Goal: Check status: Check status

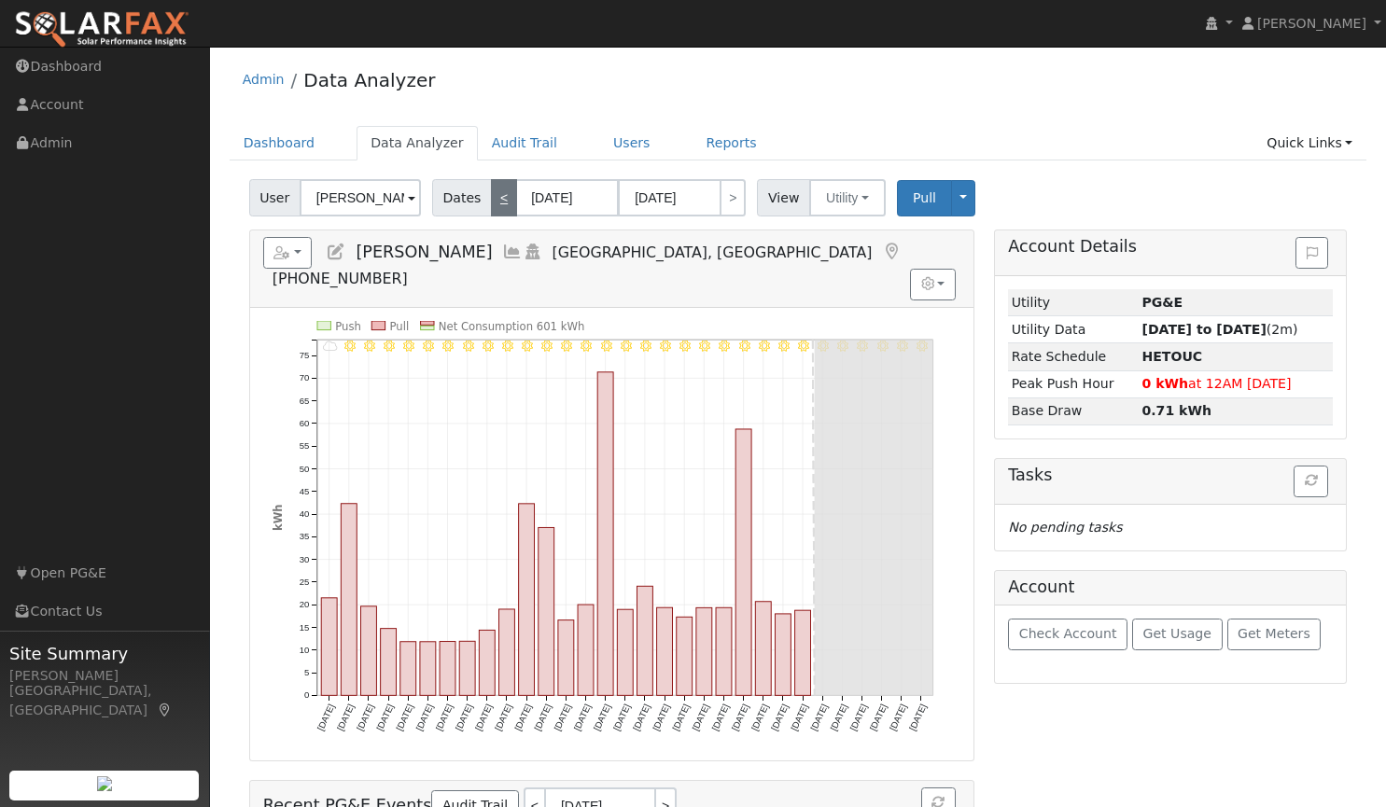
click at [493, 199] on link "<" at bounding box center [504, 197] width 26 height 37
type input "[DATE]"
select select "6"
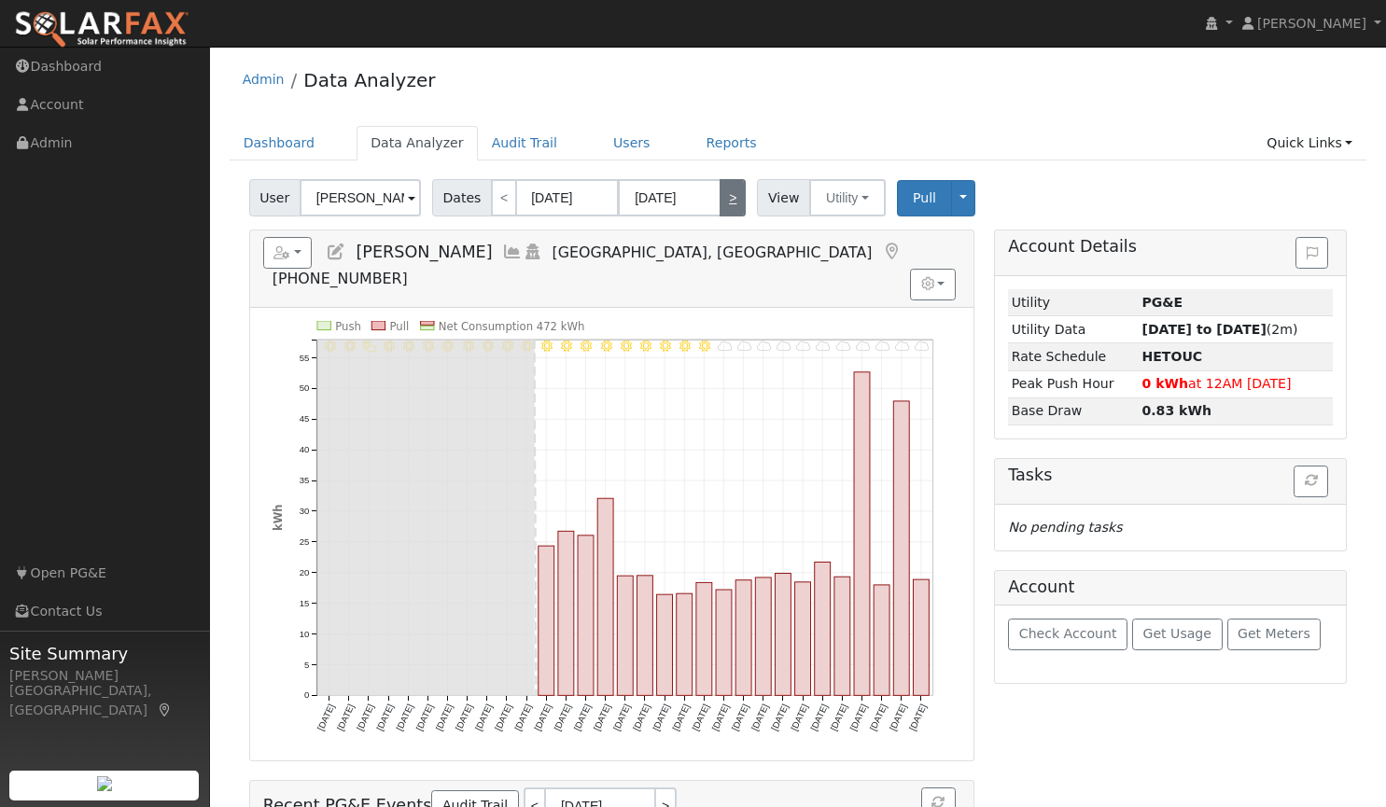
click at [721, 205] on link ">" at bounding box center [732, 197] width 26 height 37
type input "[DATE]"
select select "7"
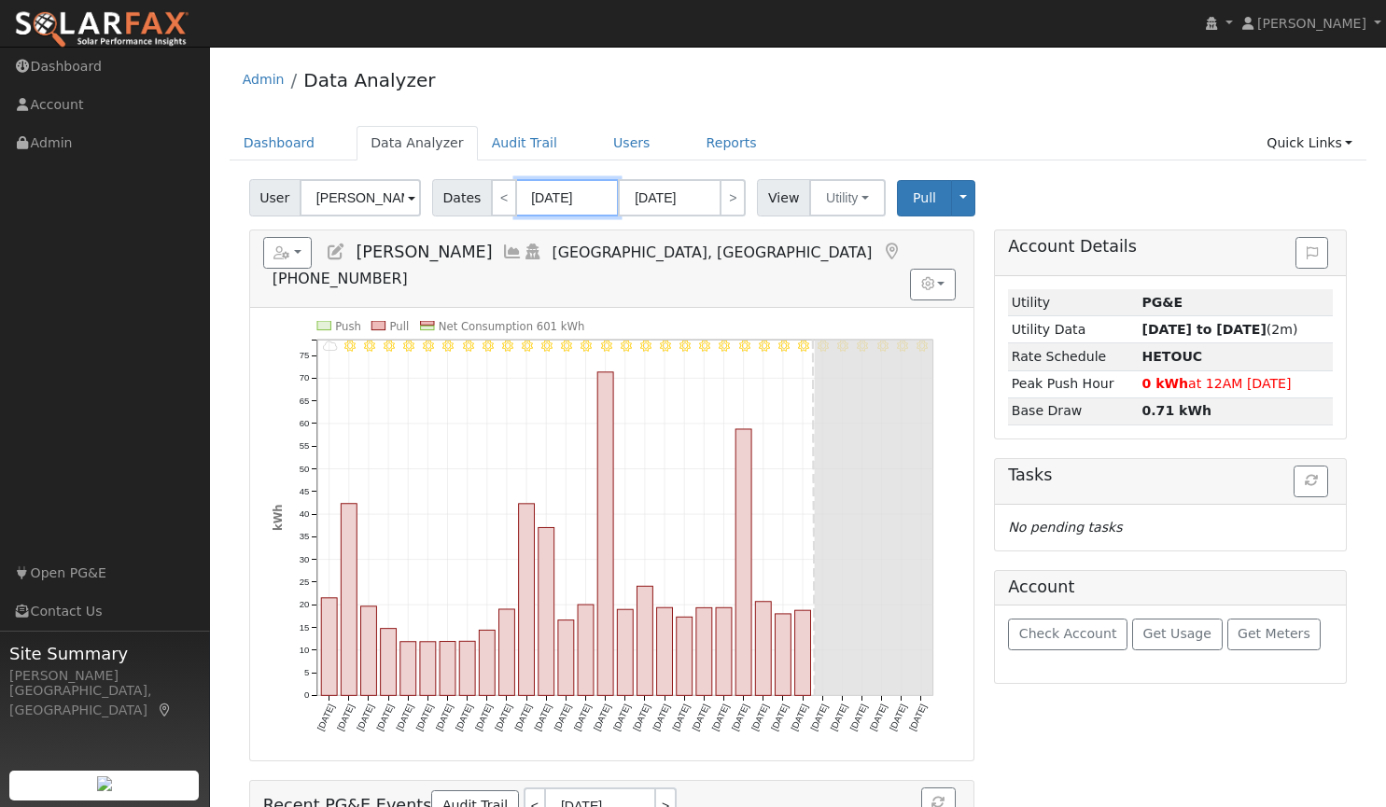
click at [582, 205] on input "[DATE]" at bounding box center [567, 197] width 103 height 37
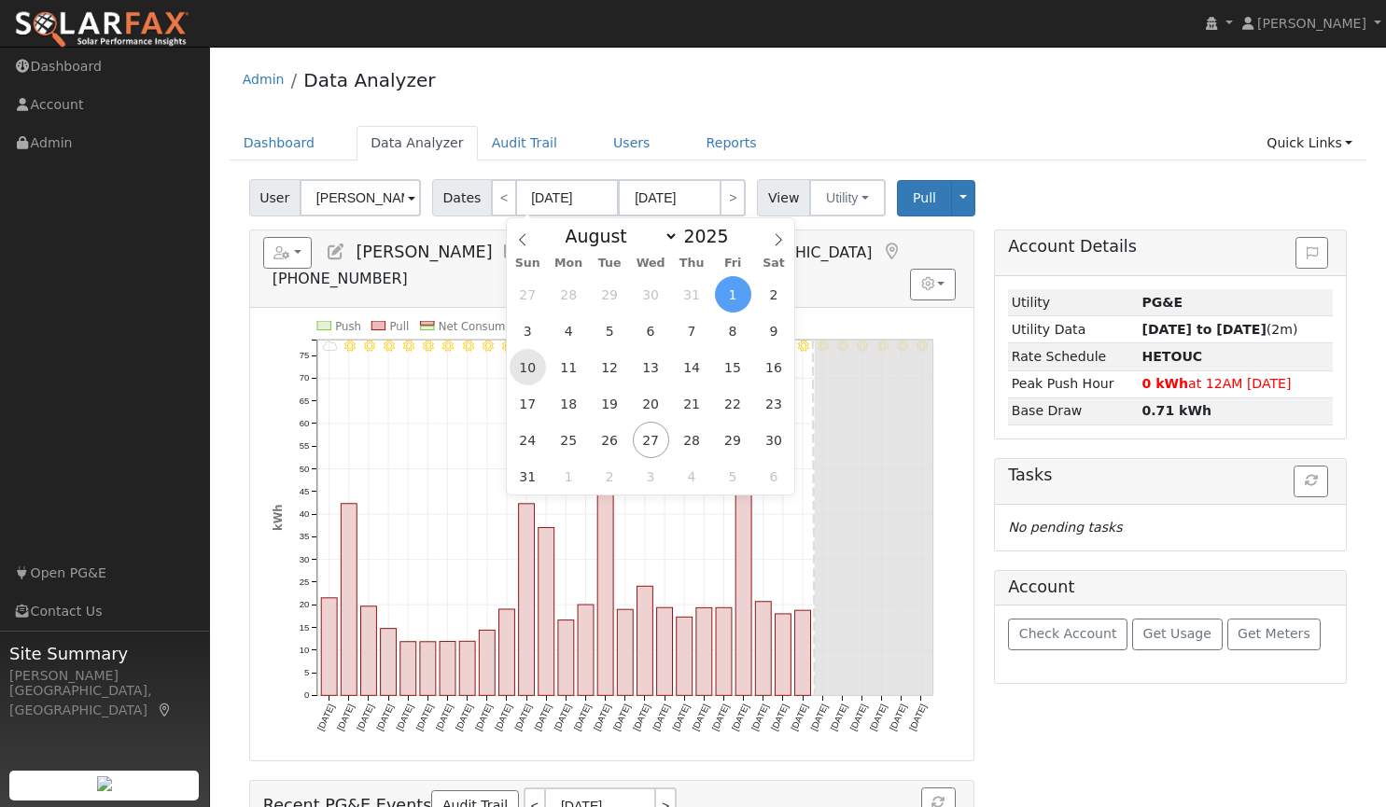
click at [524, 356] on span "10" at bounding box center [528, 367] width 36 height 36
type input "[DATE]"
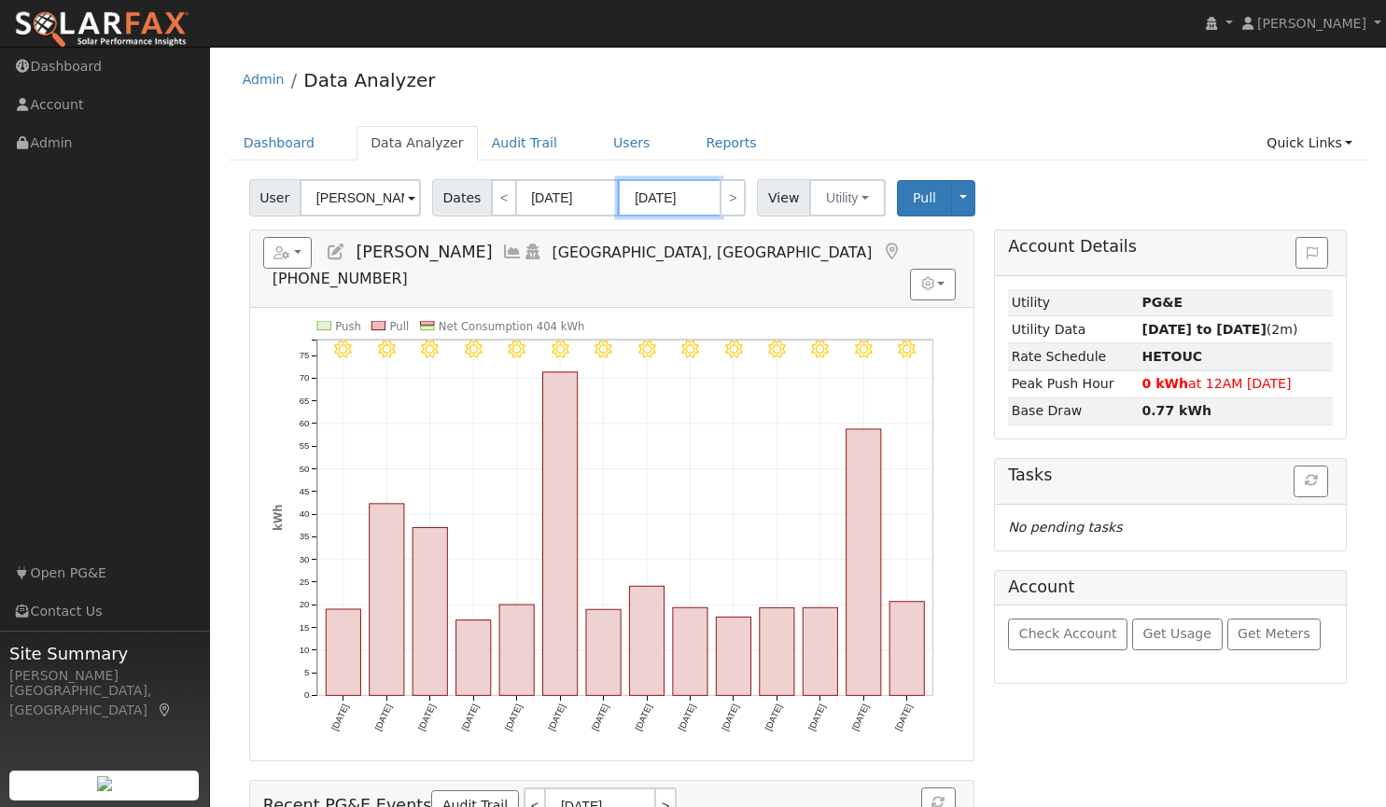
click at [677, 199] on input "[DATE]" at bounding box center [669, 197] width 103 height 37
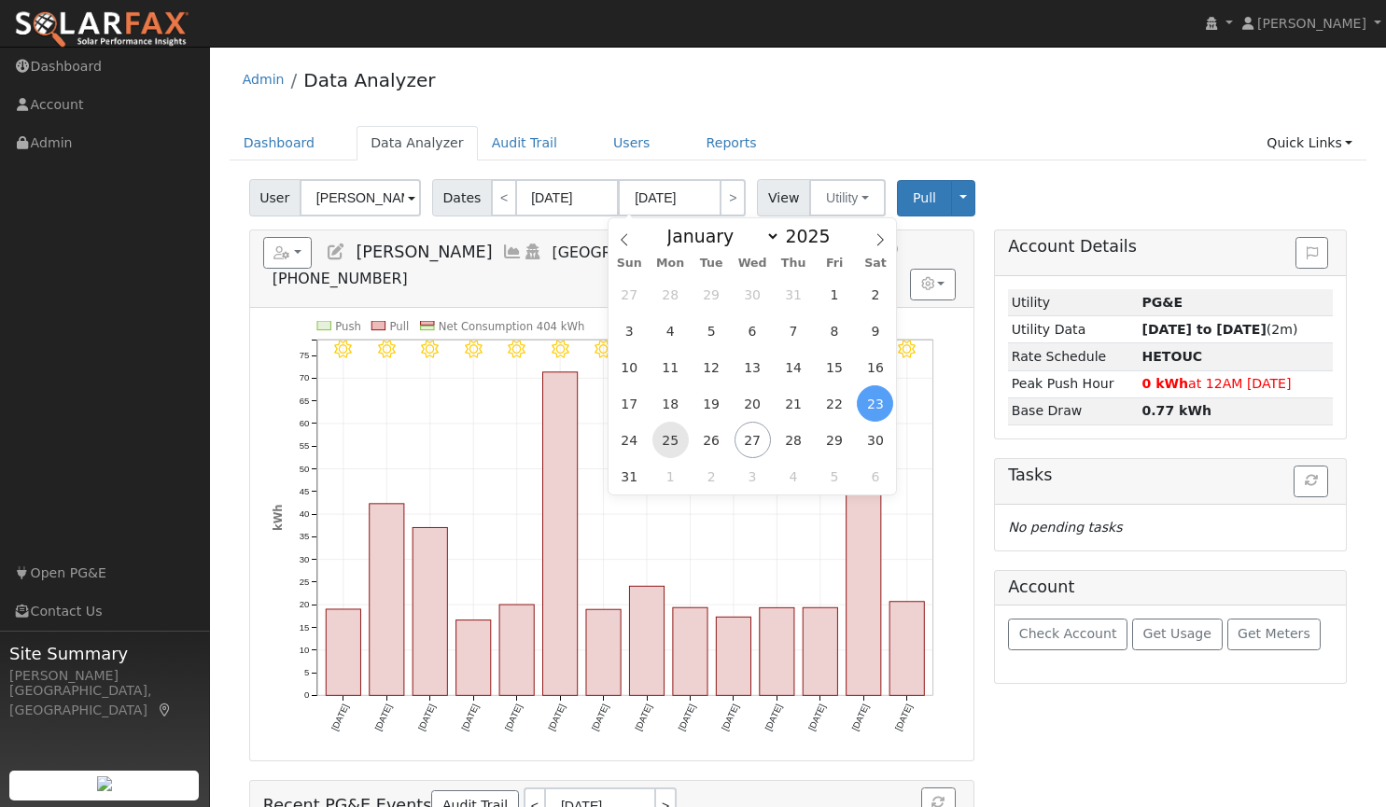
click at [671, 440] on span "25" at bounding box center [670, 440] width 36 height 36
type input "[DATE]"
